Goal: Book appointment/travel/reservation

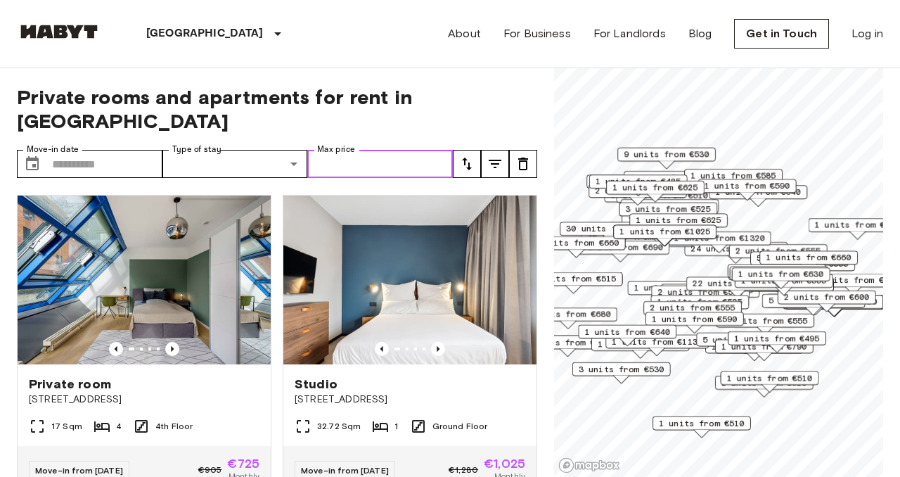
click at [354, 151] on input "Max price" at bounding box center [380, 164] width 146 height 28
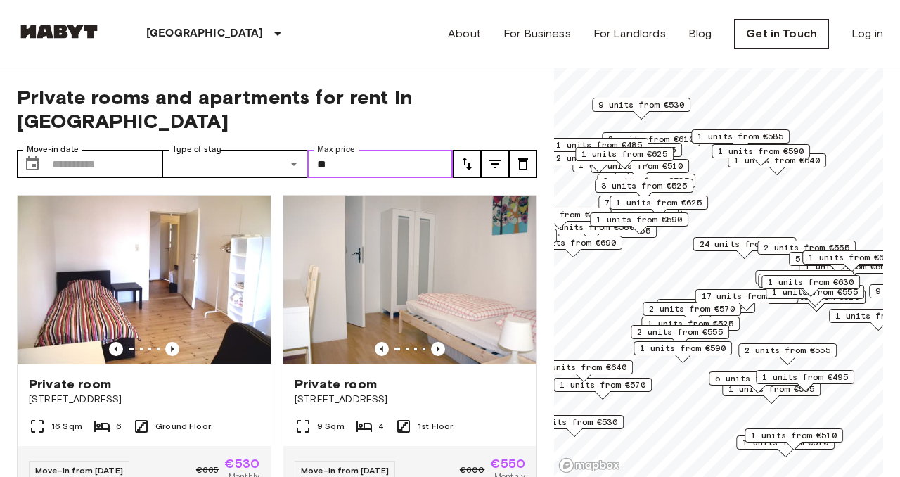
type input "*"
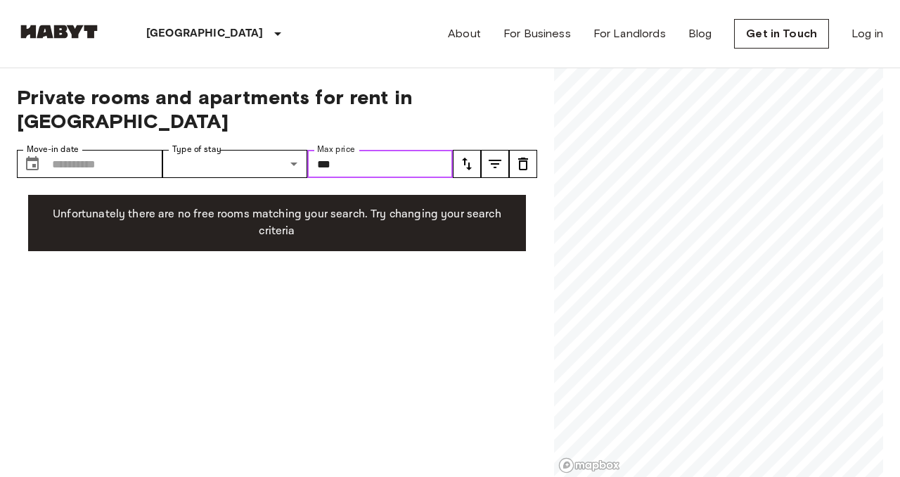
type input "***"
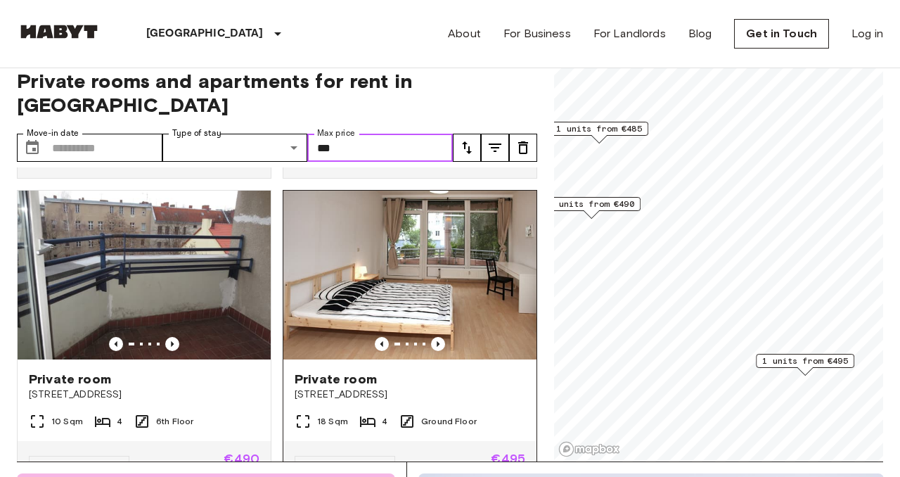
scroll to position [302, 0]
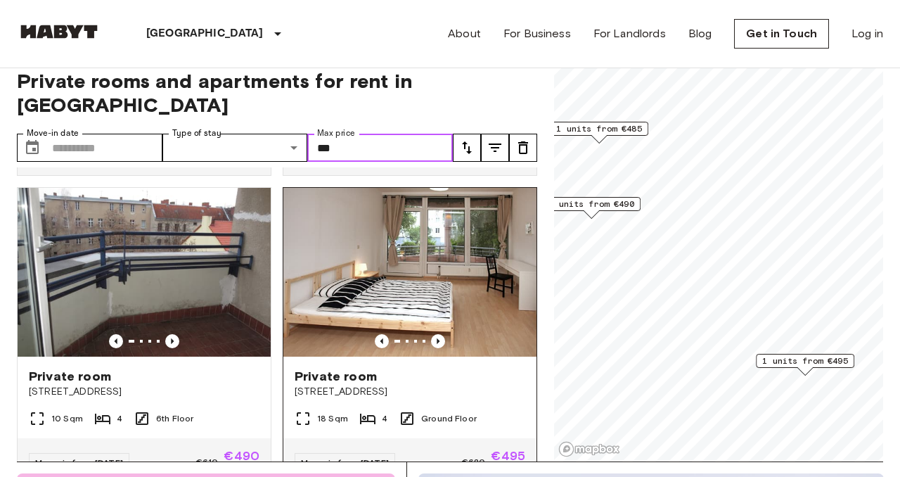
click at [485, 284] on img at bounding box center [409, 272] width 253 height 169
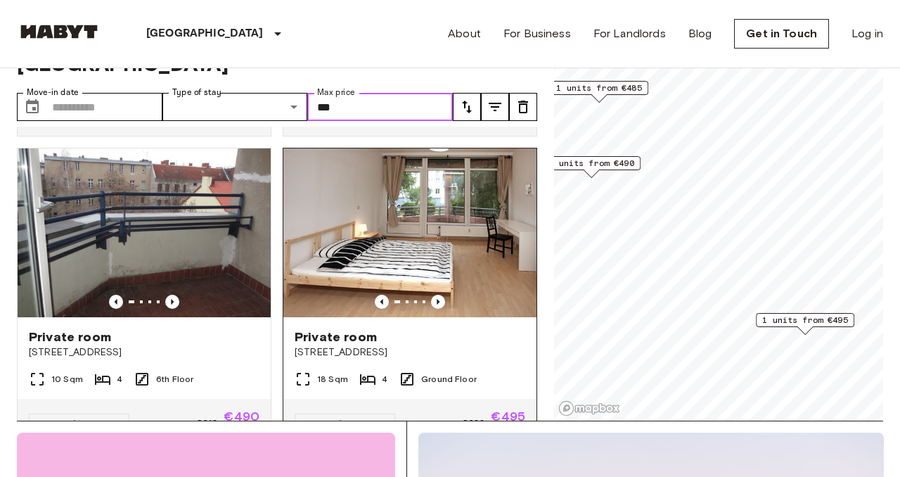
scroll to position [287, 0]
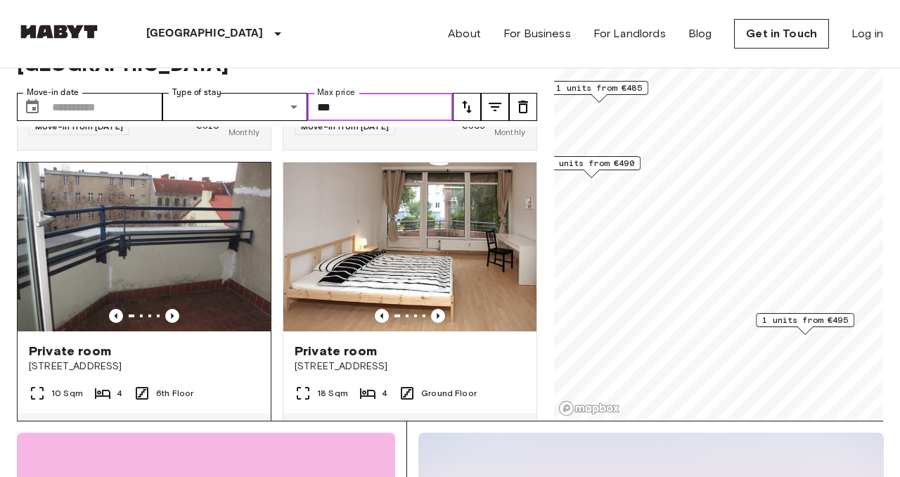
click at [216, 255] on img at bounding box center [144, 246] width 253 height 169
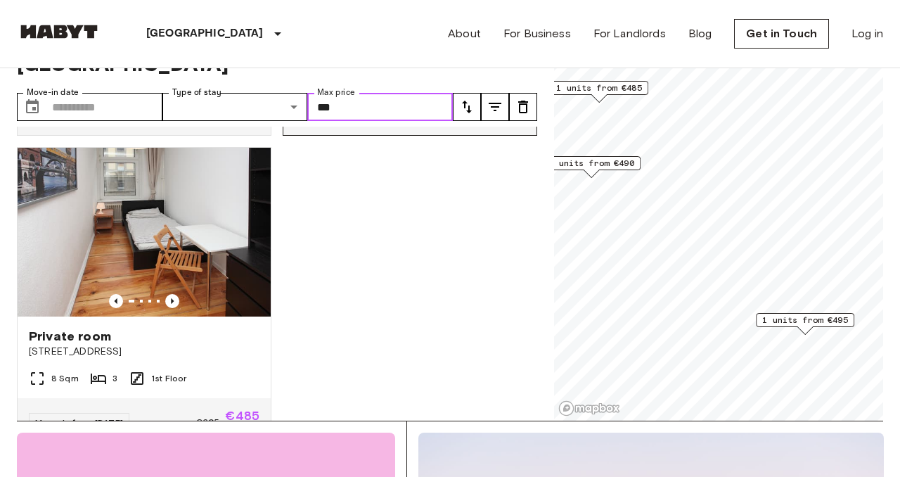
scroll to position [643, 0]
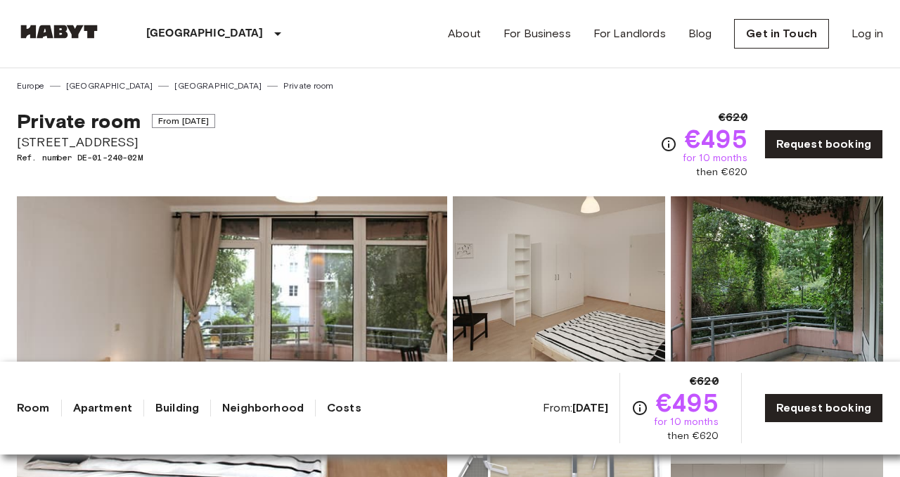
click at [323, 276] on img at bounding box center [232, 383] width 430 height 374
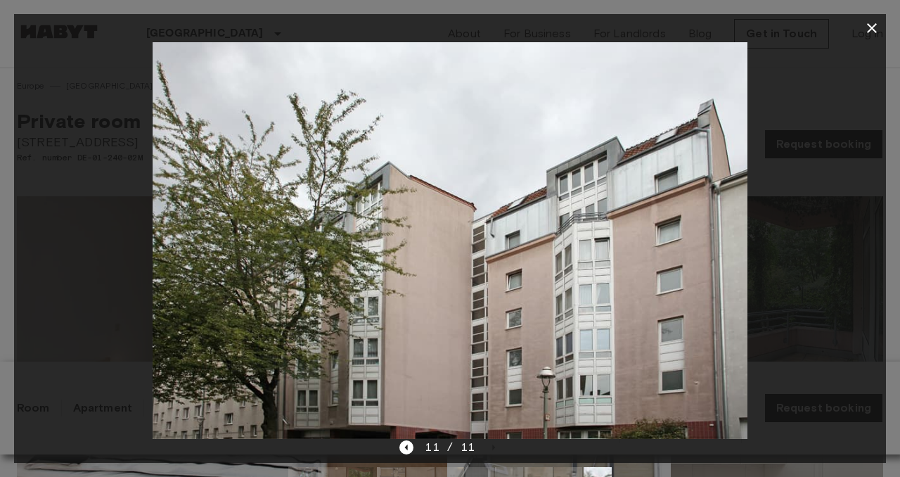
click at [877, 25] on icon "button" at bounding box center [872, 28] width 17 height 17
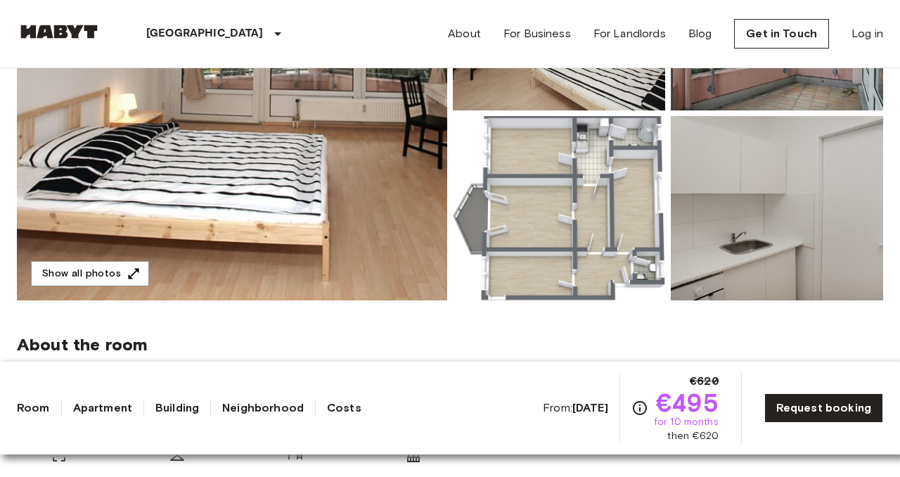
scroll to position [271, 0]
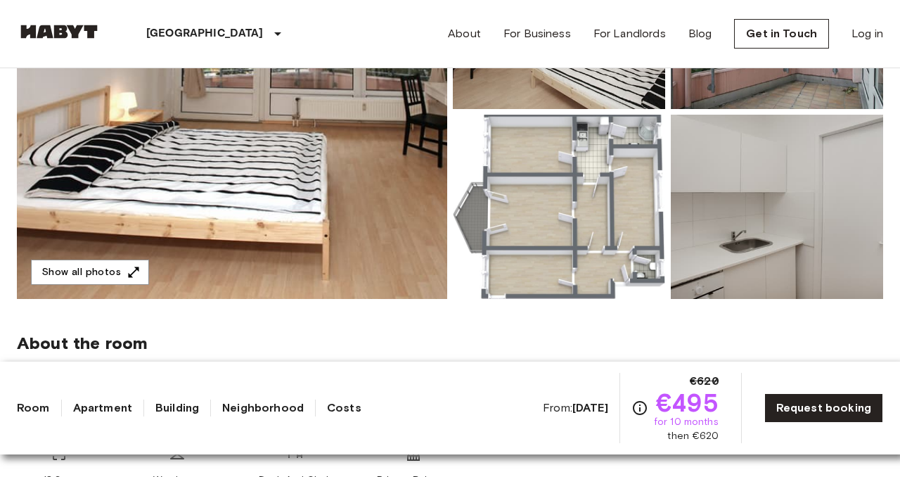
click at [570, 416] on div "From: Jan 4 2026 €620 €495 for 10 months then €620" at bounding box center [631, 408] width 176 height 70
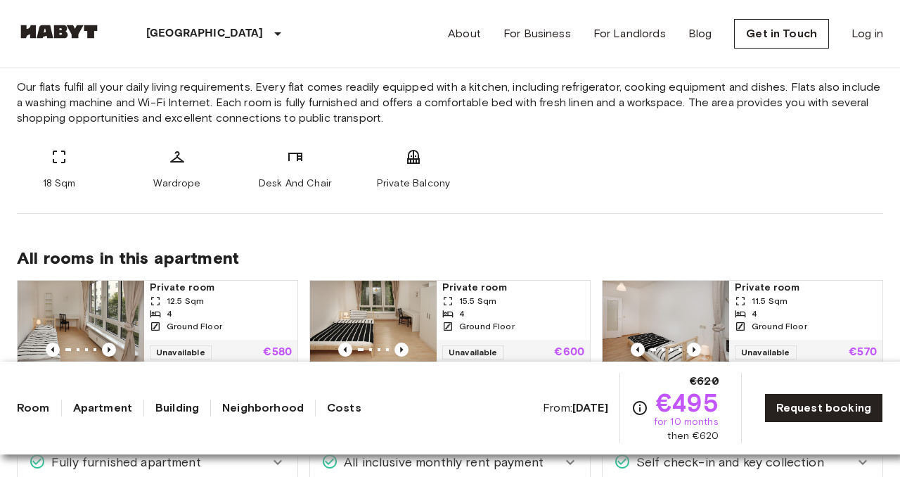
scroll to position [0, 0]
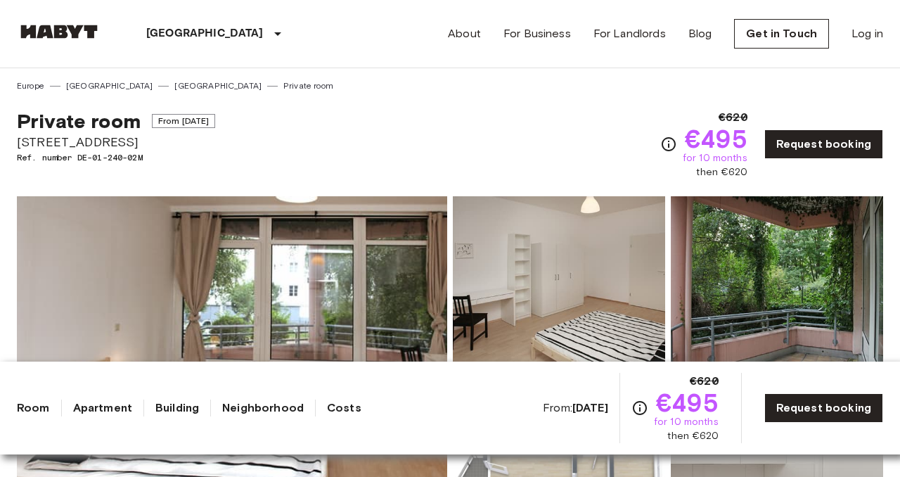
click at [812, 161] on div "€620 €495 for 10 months then €620 Request booking" at bounding box center [771, 144] width 223 height 70
click at [812, 159] on div "€620 €495 for 10 months then €620 Request booking" at bounding box center [771, 144] width 223 height 70
click at [808, 152] on link "Request booking" at bounding box center [823, 144] width 119 height 30
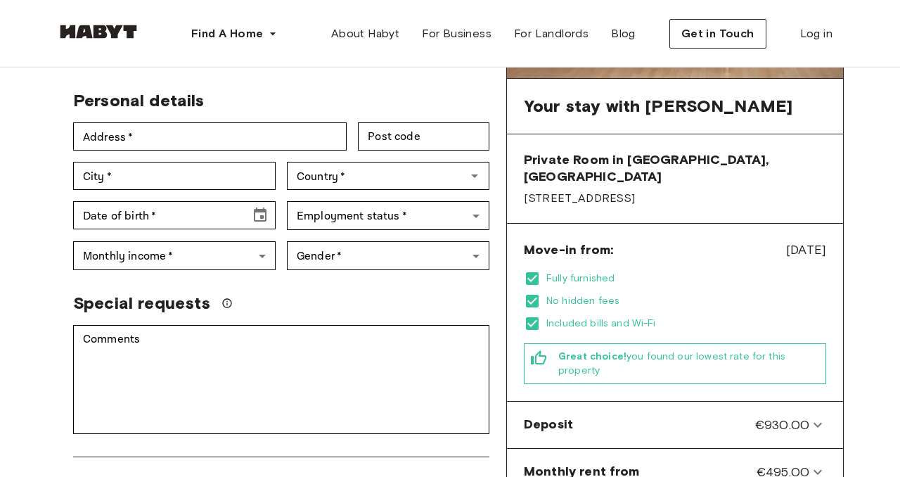
scroll to position [196, 0]
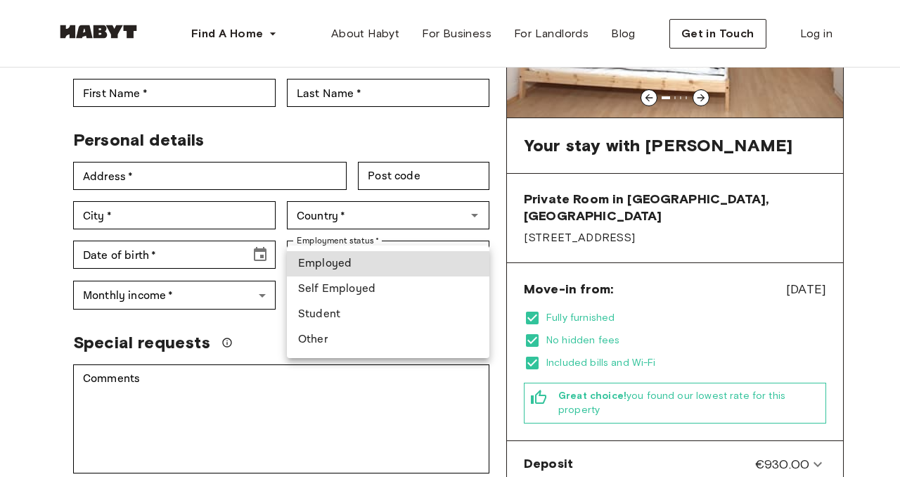
click at [241, 262] on div at bounding box center [450, 238] width 900 height 477
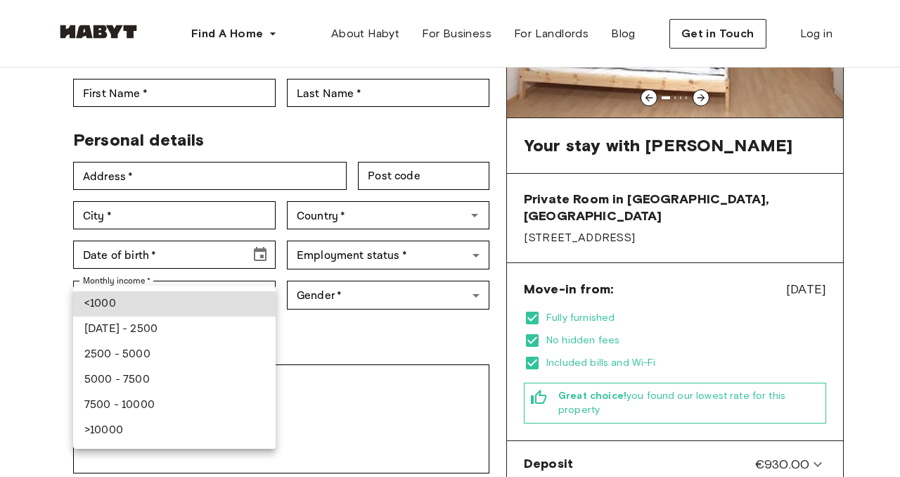
click at [339, 321] on div at bounding box center [450, 238] width 900 height 477
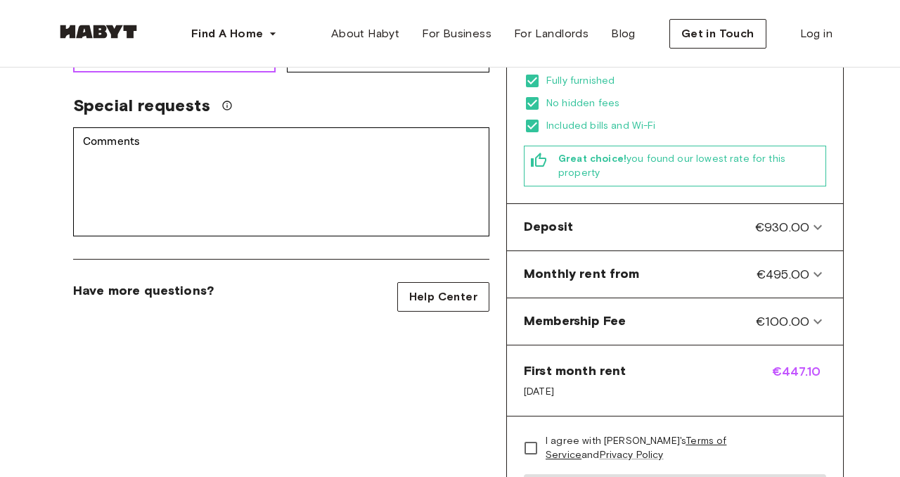
scroll to position [0, 0]
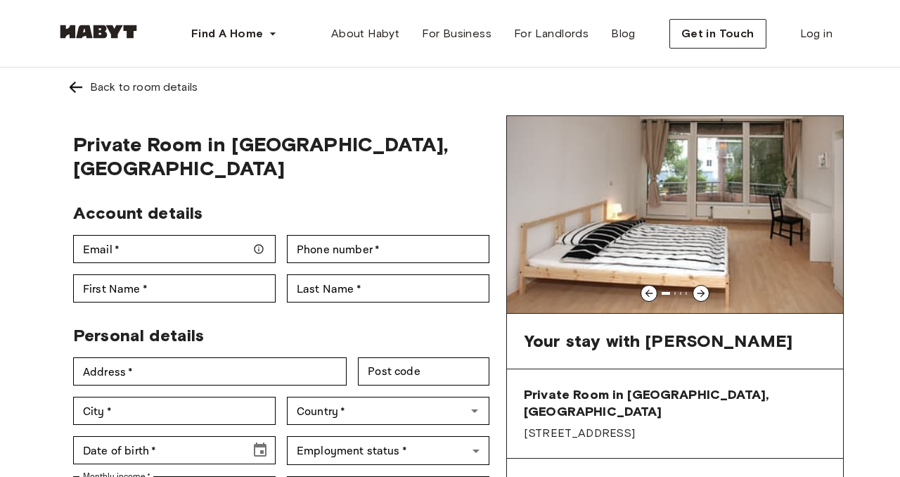
click at [72, 79] on img at bounding box center [76, 87] width 17 height 17
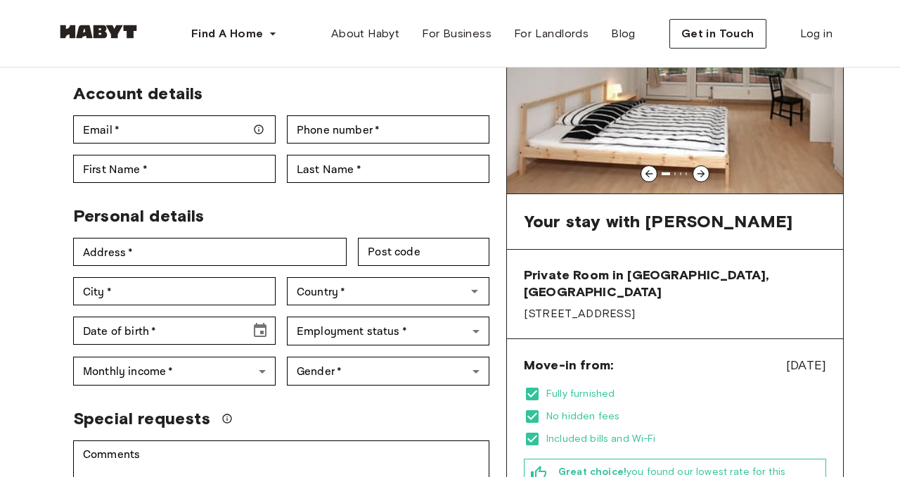
scroll to position [186, 0]
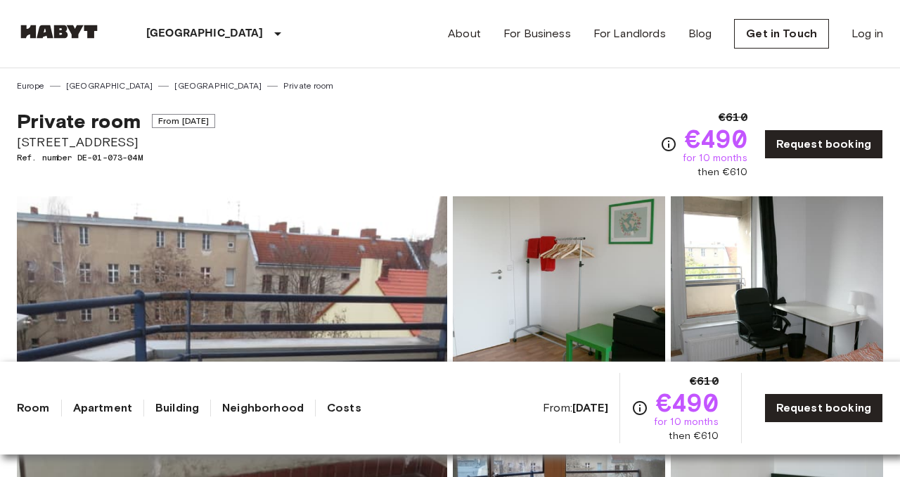
click at [314, 288] on img at bounding box center [232, 383] width 430 height 374
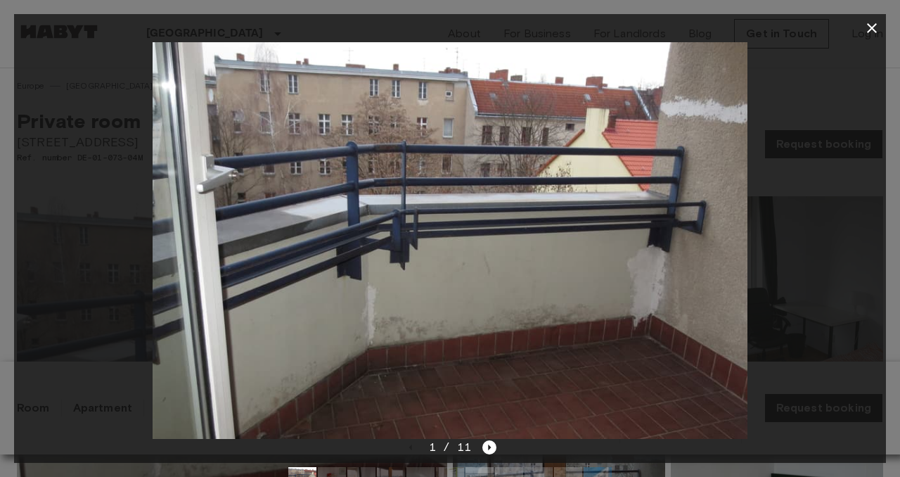
click at [869, 30] on icon "button" at bounding box center [872, 28] width 17 height 17
